Goal: Task Accomplishment & Management: Manage account settings

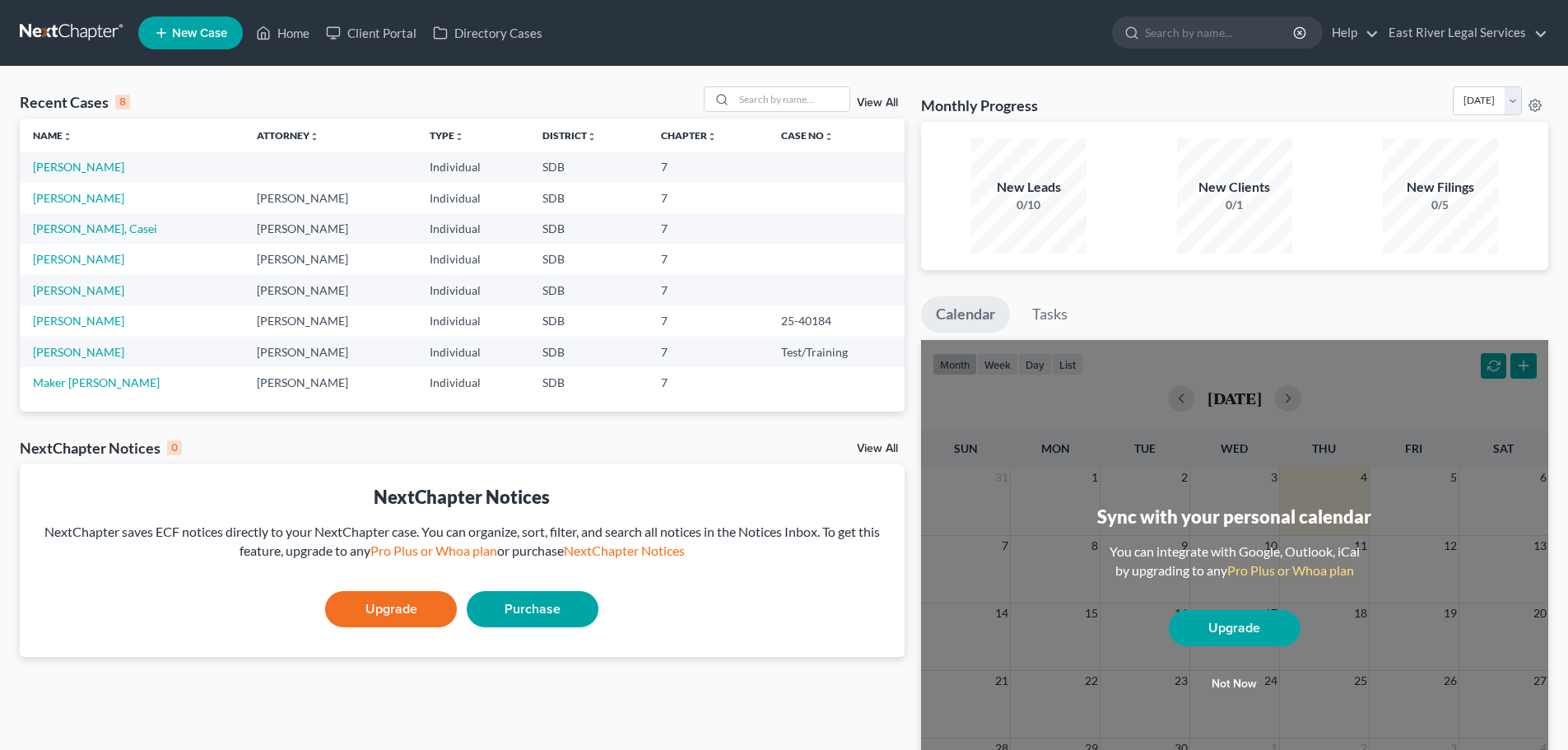
click at [877, 104] on link "View All" at bounding box center [877, 103] width 41 height 12
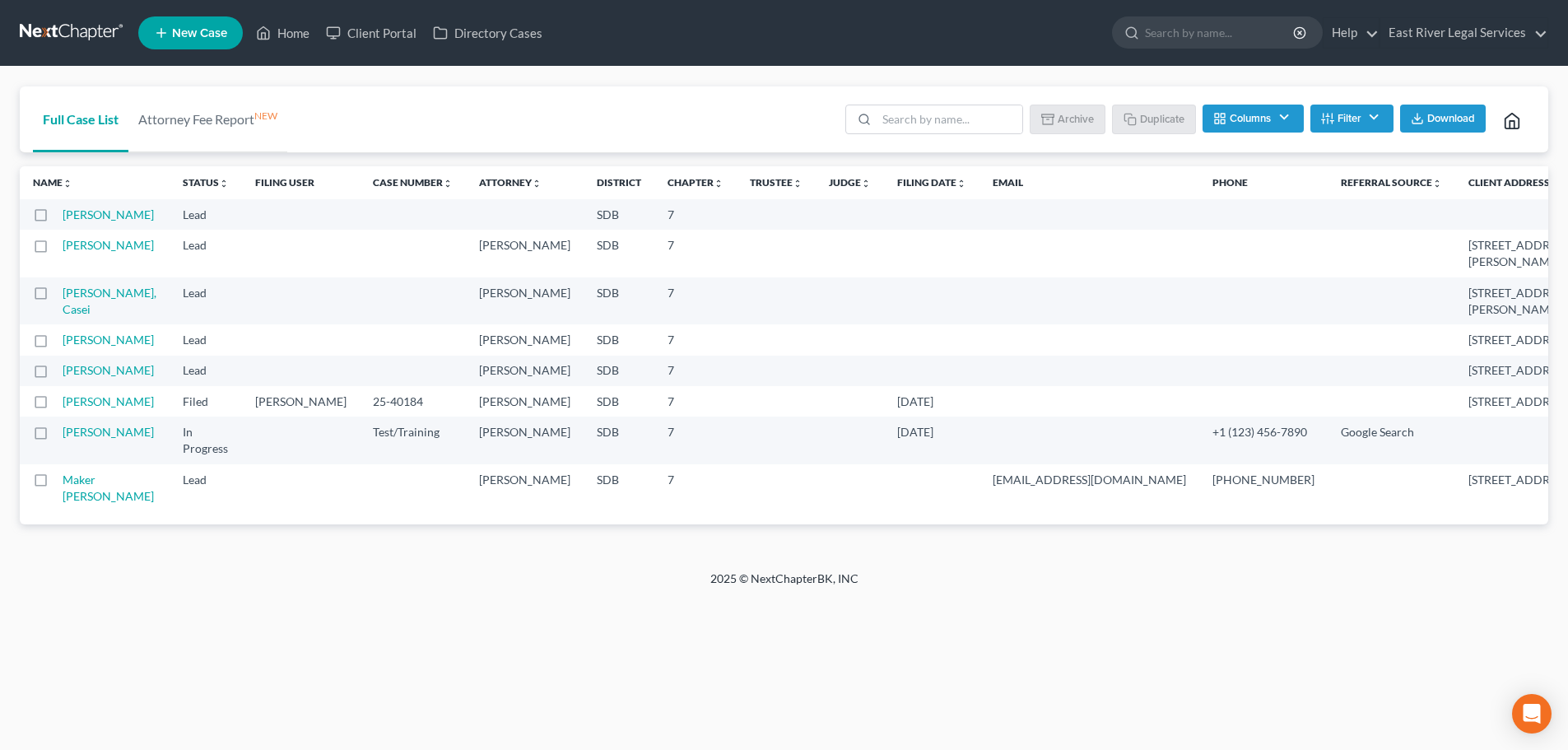
click at [56, 249] on label at bounding box center [56, 249] width 0 height 0
click at [62, 247] on input "checkbox" at bounding box center [67, 242] width 11 height 11
click at [1067, 119] on button "Archive" at bounding box center [1070, 118] width 74 height 28
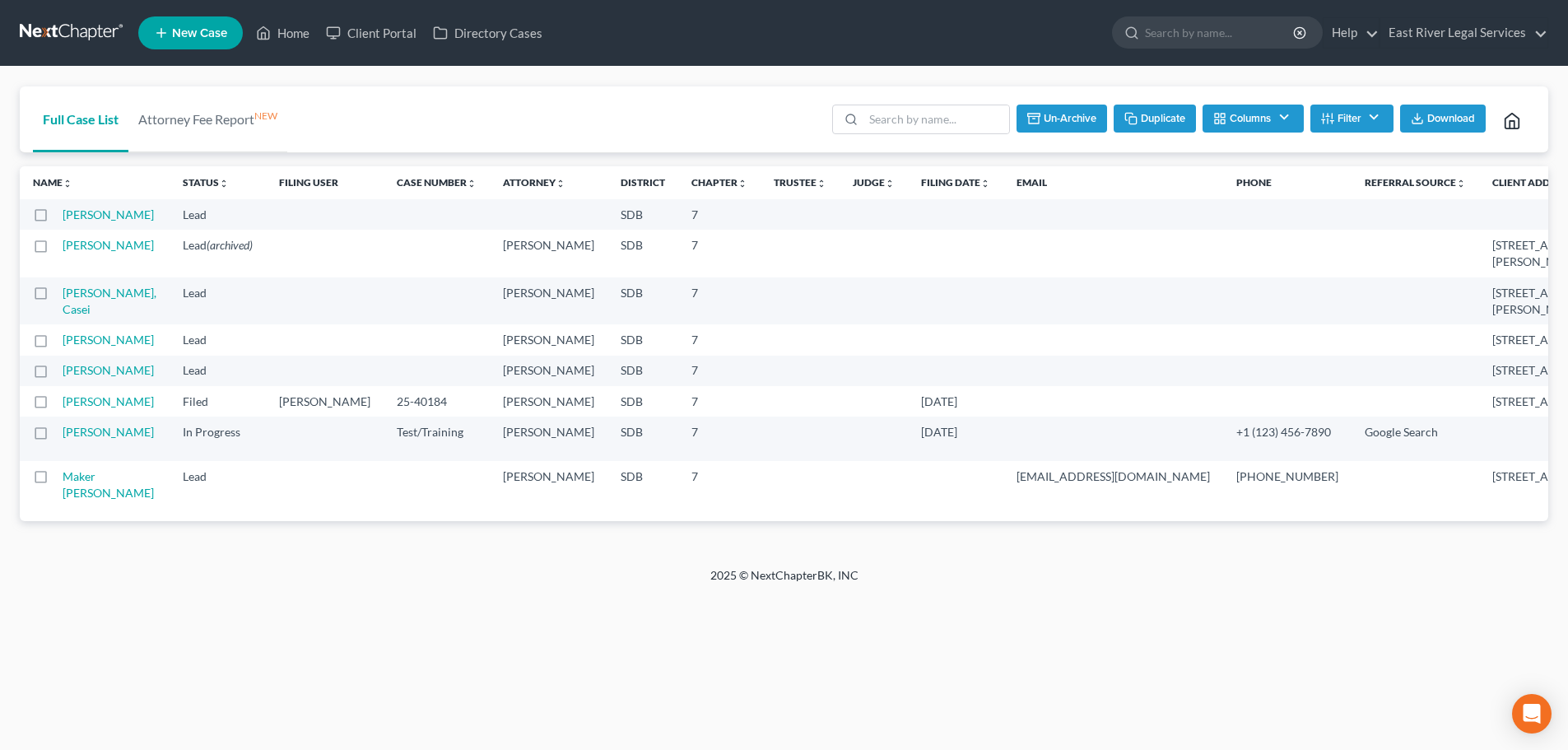
checkbox input "false"
click at [282, 355] on td at bounding box center [324, 339] width 117 height 30
click at [296, 31] on link "Home" at bounding box center [282, 33] width 70 height 30
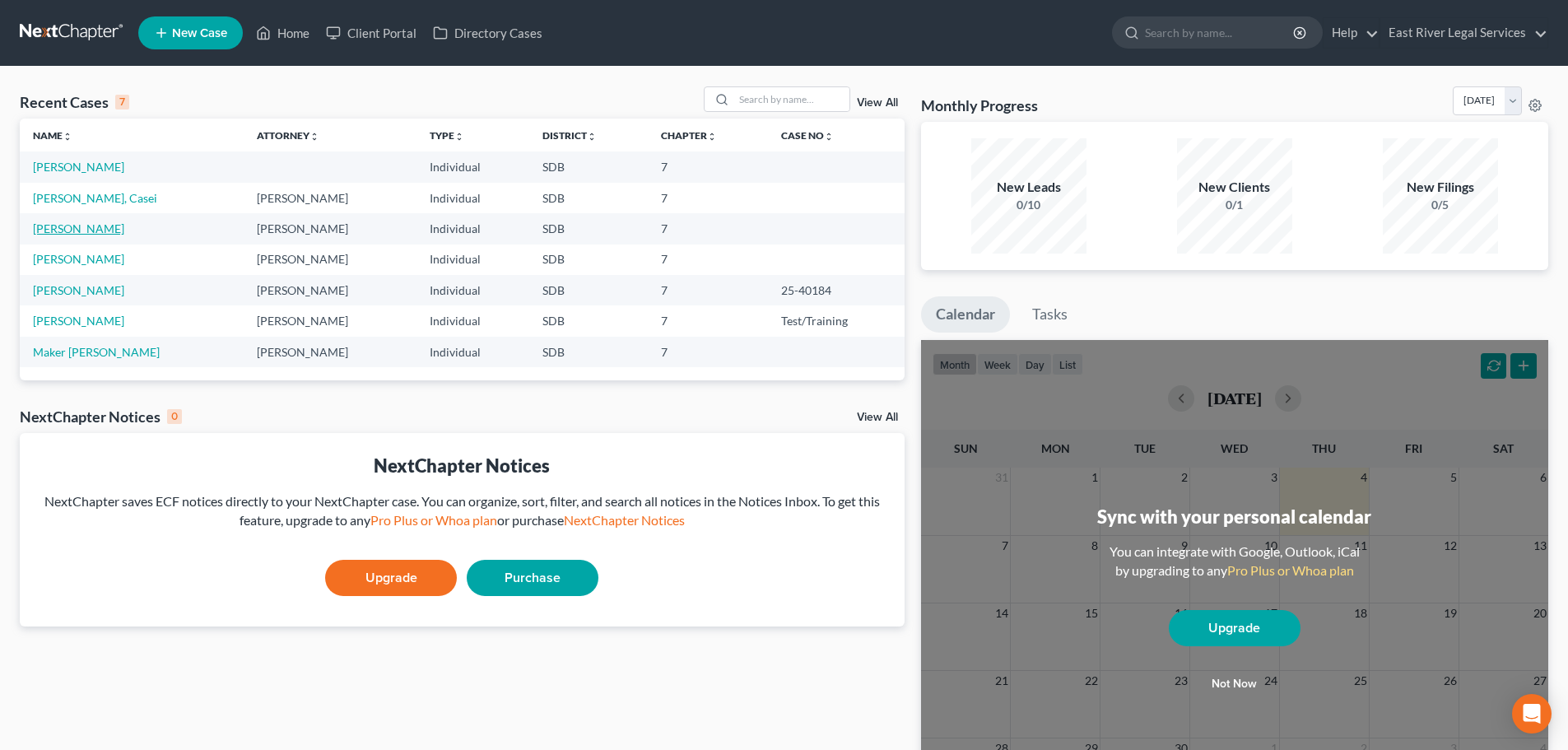
click at [68, 233] on link "[PERSON_NAME]" at bounding box center [79, 228] width 91 height 14
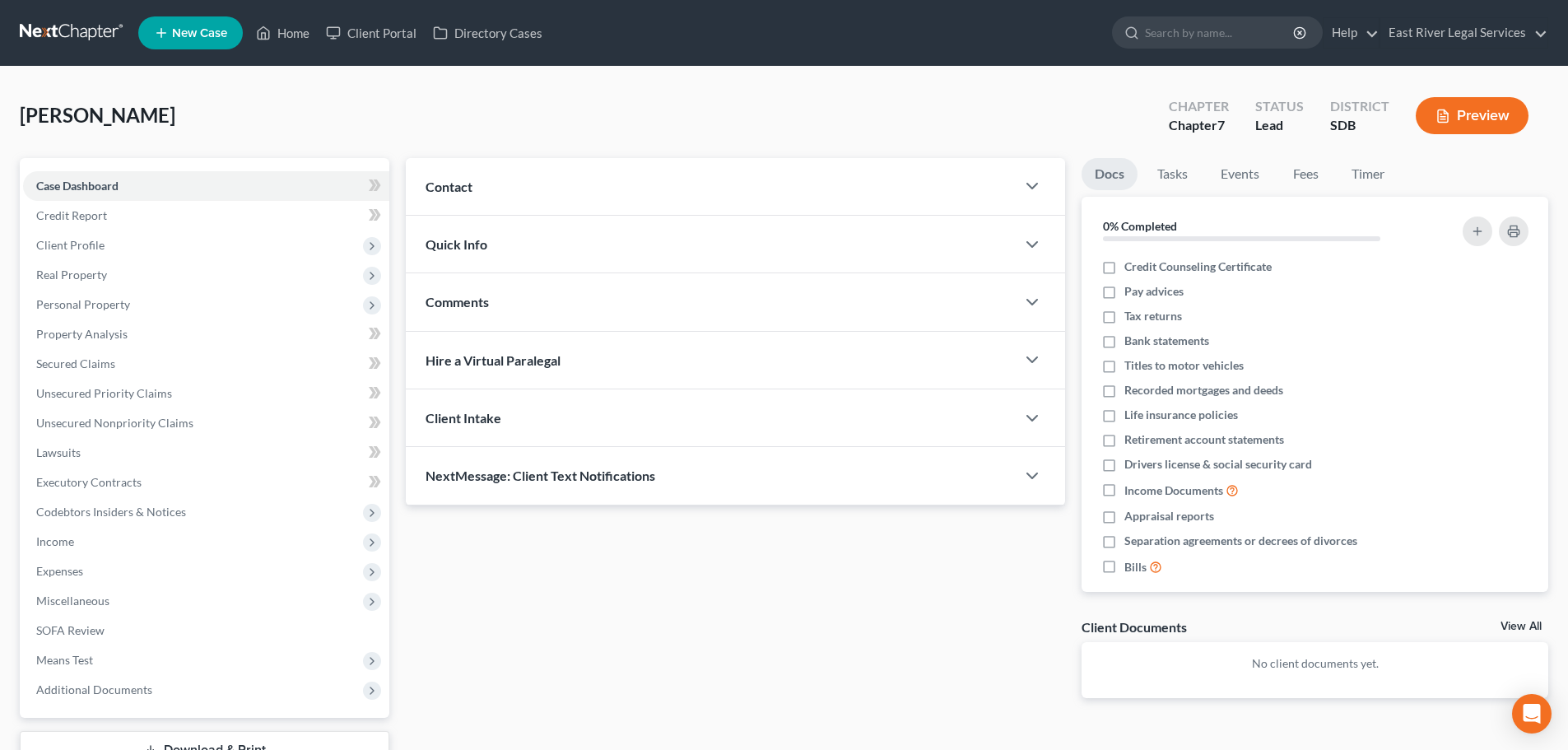
click at [239, 105] on div "[PERSON_NAME] Upgraded Chapter Chapter 7 Status Lead District SDB Preview" at bounding box center [784, 122] width 1528 height 72
click at [240, 105] on div "[PERSON_NAME] Upgraded Chapter Chapter 7 Status Lead District SDB Preview" at bounding box center [784, 122] width 1528 height 72
